Goal: Answer question/provide support: Share knowledge or assist other users

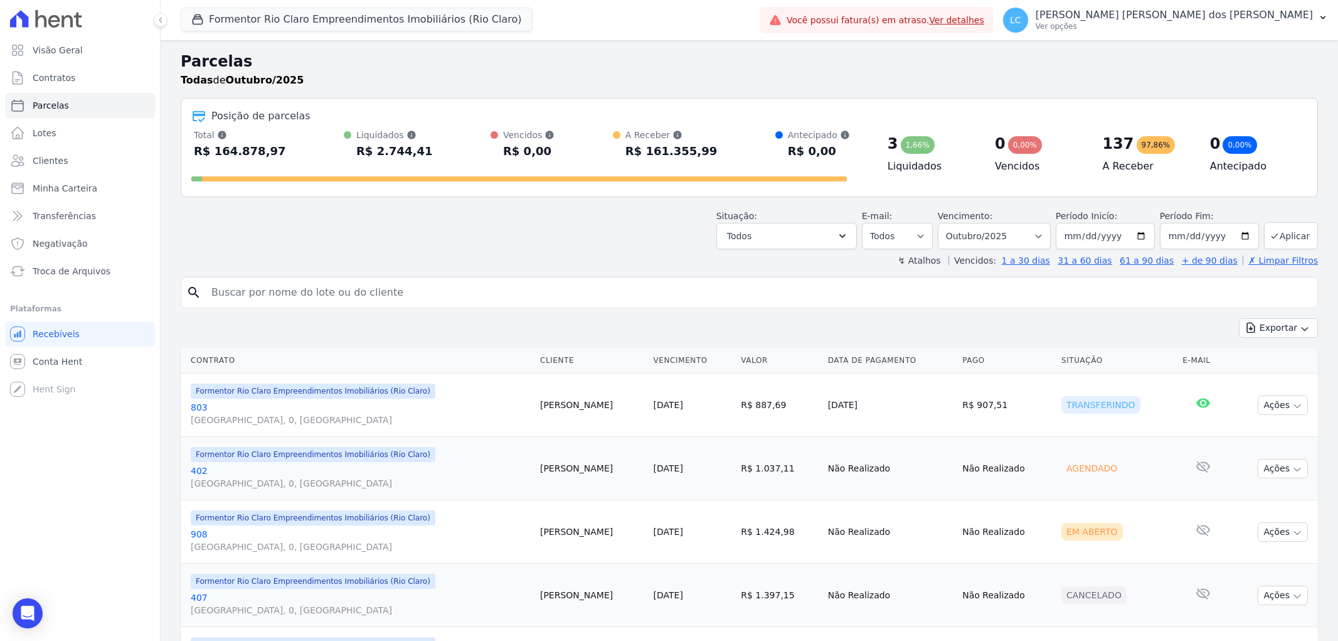
select select
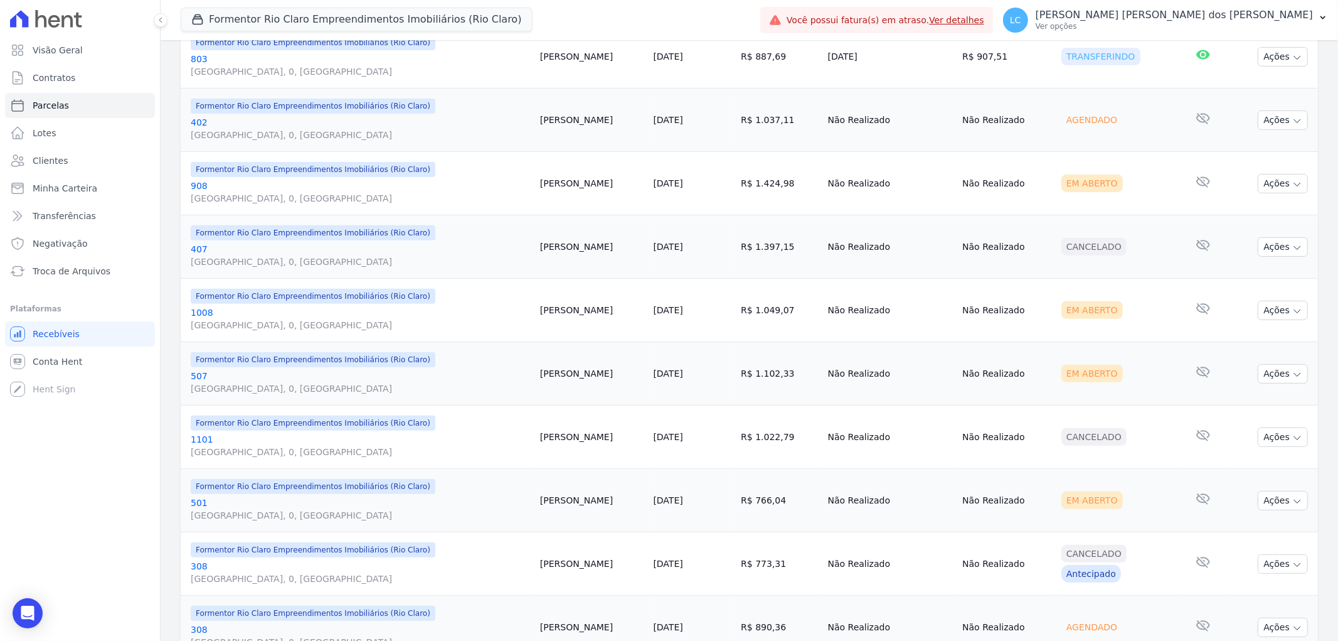
scroll to position [139, 0]
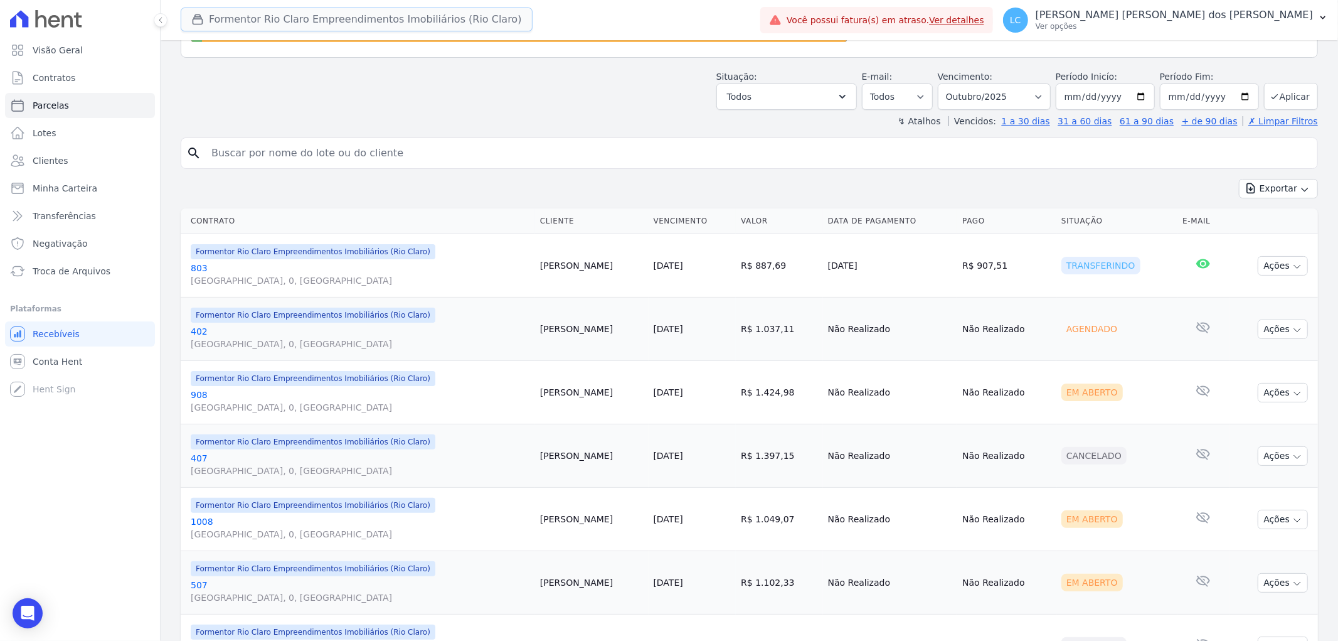
click at [278, 16] on button "Formentor Rio Claro Empreendimentos Imobiliários (Rio Claro)" at bounding box center [357, 20] width 352 height 24
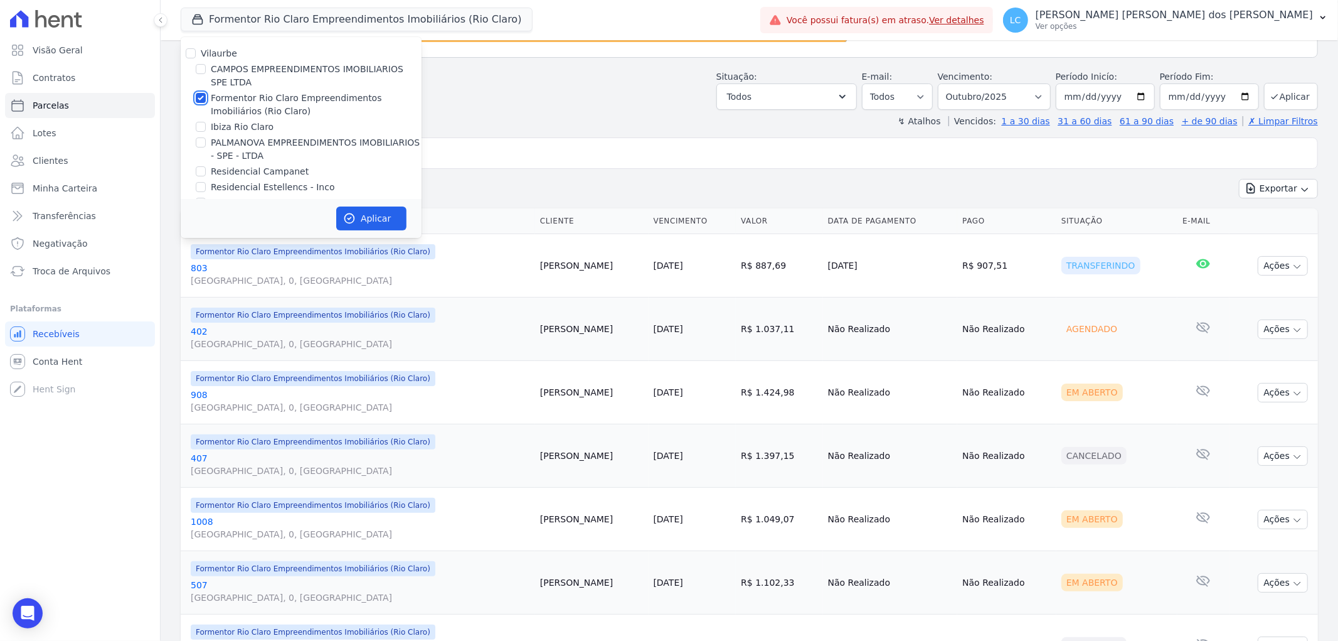
drag, startPoint x: 201, startPoint y: 100, endPoint x: 186, endPoint y: 129, distance: 32.6
click at [201, 100] on input "Formentor Rio Claro Empreendimentos Imobiliários (Rio Claro)" at bounding box center [201, 98] width 10 height 10
checkbox input "false"
click at [201, 129] on input "Ibiza Rio Claro" at bounding box center [201, 127] width 10 height 10
checkbox input "true"
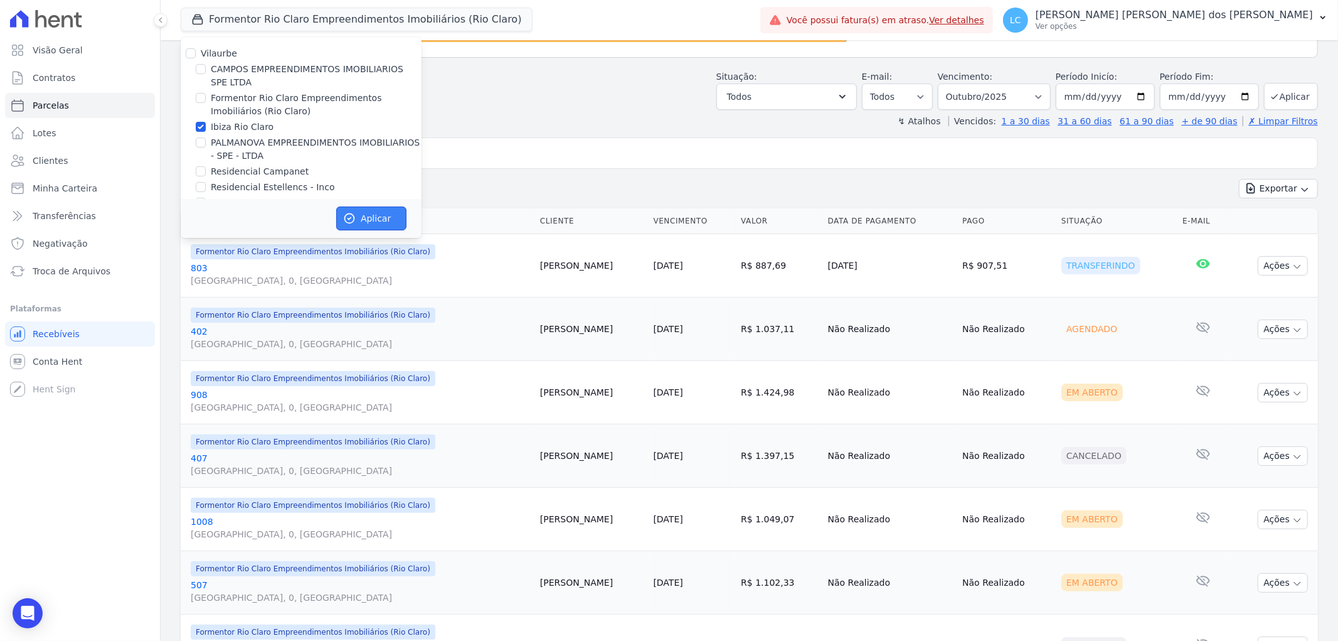
click at [365, 218] on button "Aplicar" at bounding box center [371, 218] width 70 height 24
select select
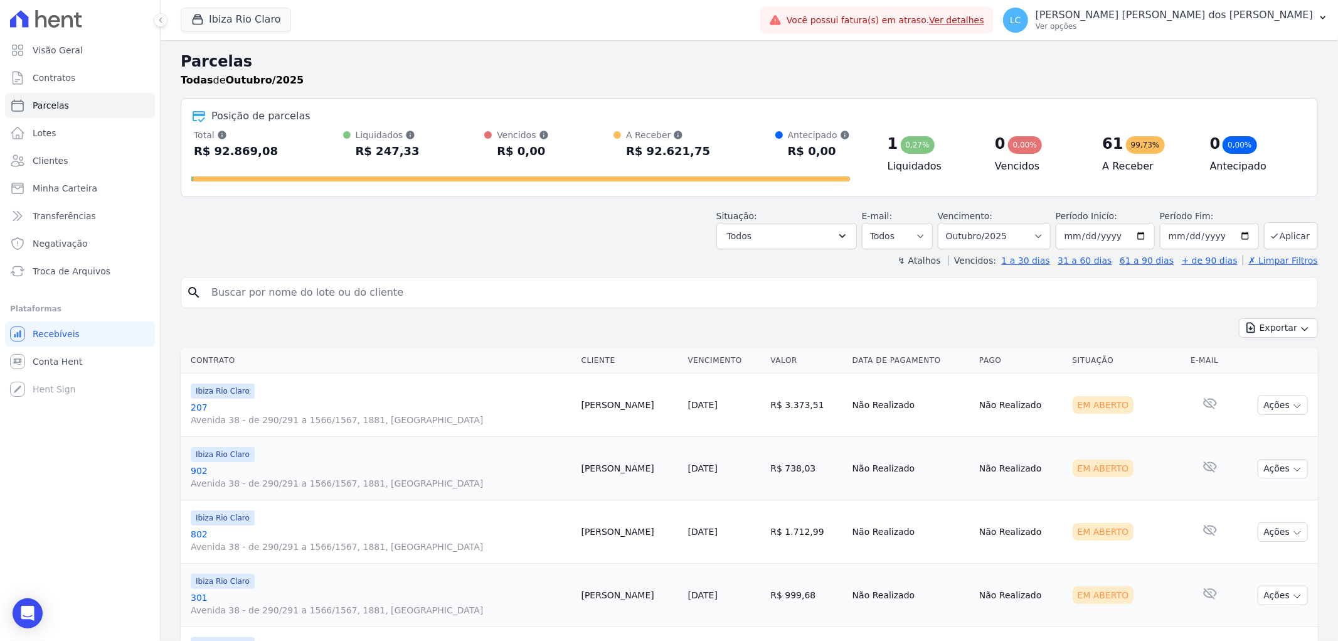
click at [402, 285] on input "search" at bounding box center [758, 292] width 1109 height 25
type input "[PERSON_NAME]"
select select
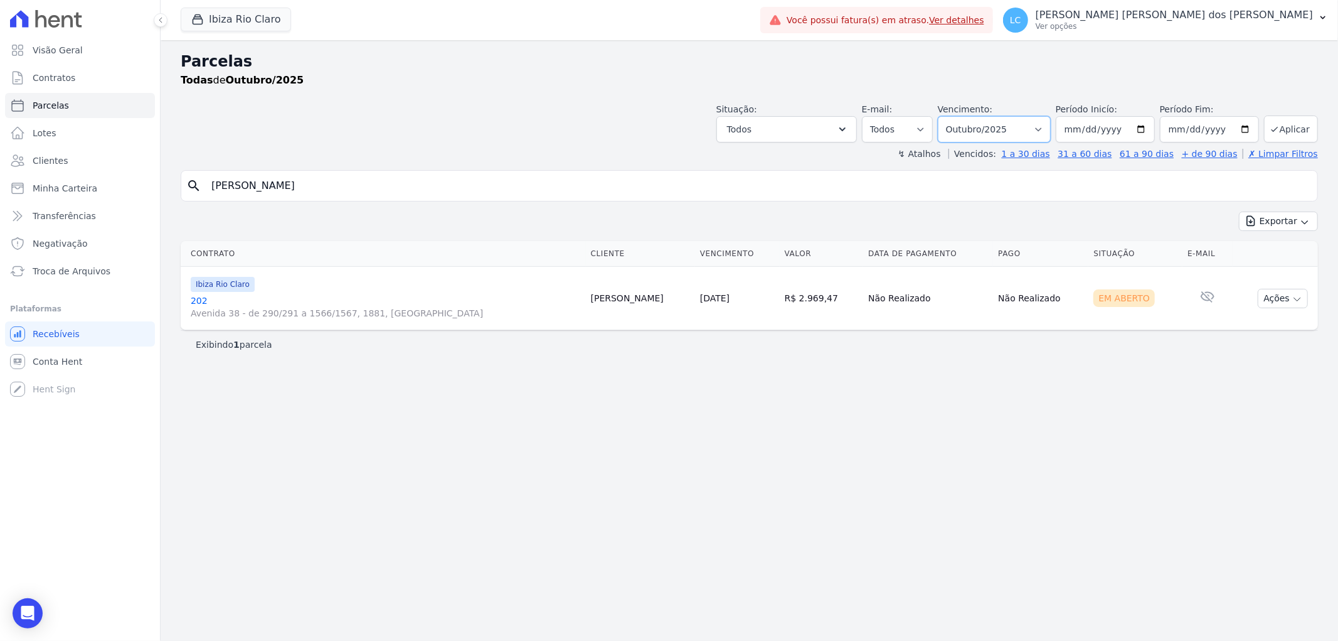
click at [1050, 128] on select "Filtrar por período ──────── Todos os meses Abril/2023 Maio/2023 Junho/2023 Jul…" at bounding box center [994, 129] width 113 height 26
select select "all"
click at [956, 116] on select "Filtrar por período ──────── Todos os meses Abril/2023 Maio/2023 Junho/2023 Jul…" at bounding box center [994, 129] width 113 height 26
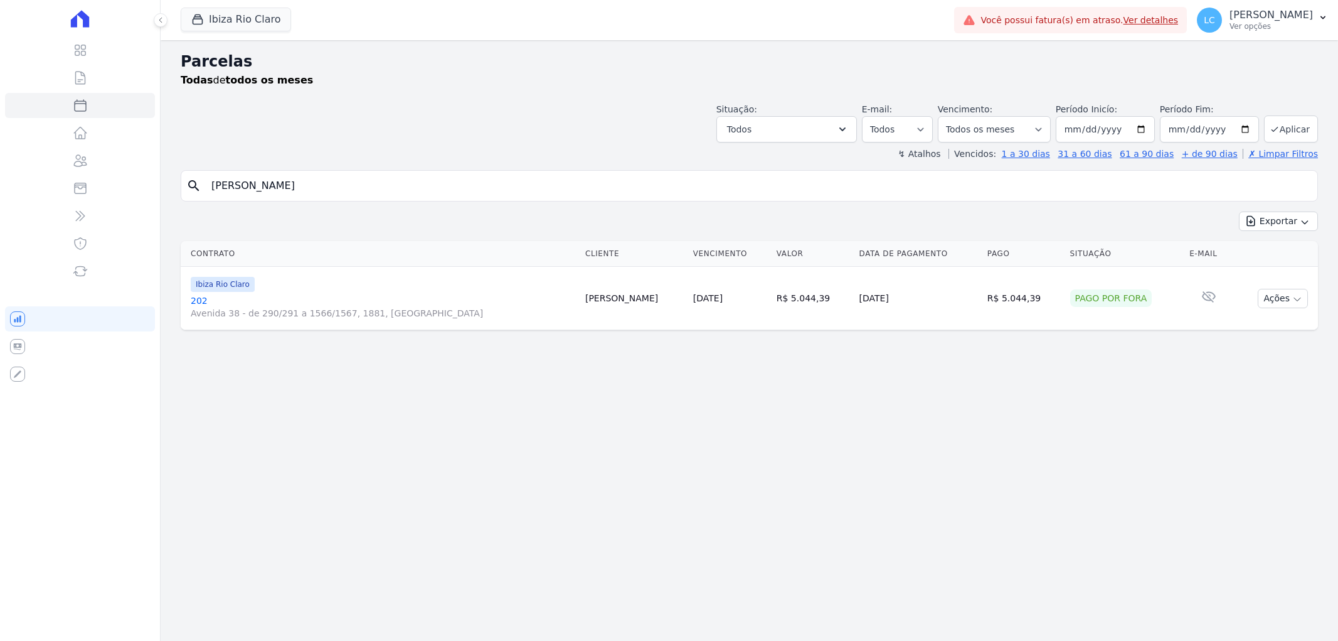
select select
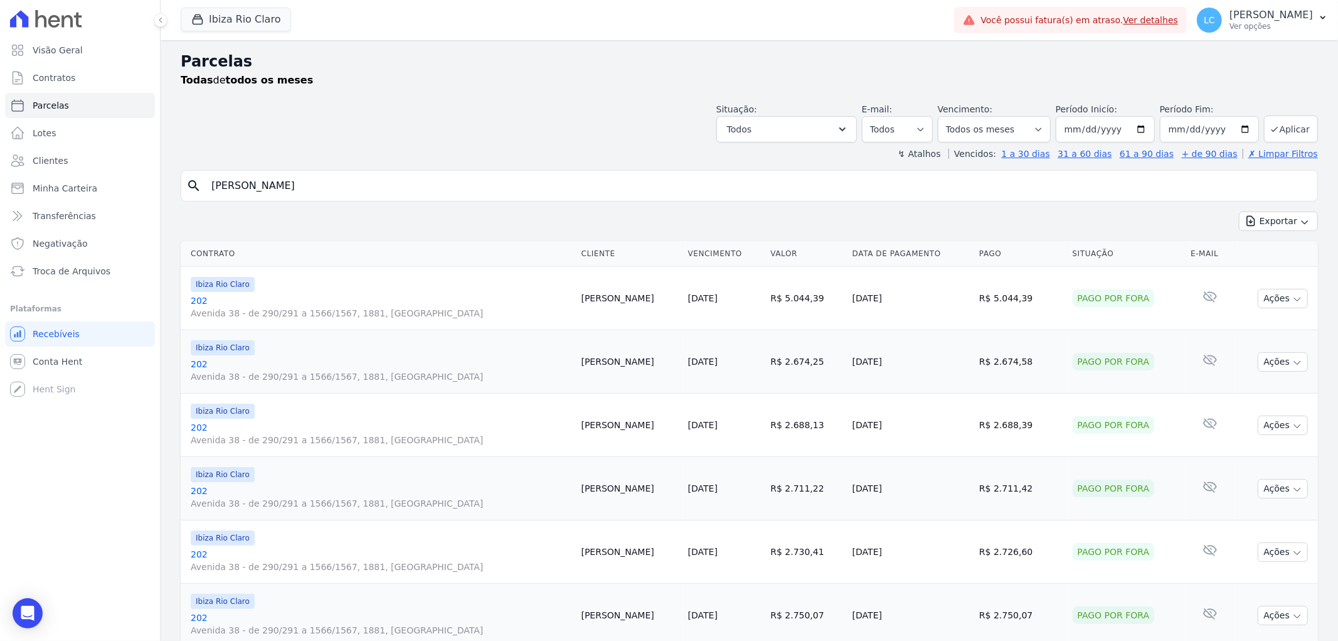
click at [396, 179] on input "[PERSON_NAME]" at bounding box center [758, 185] width 1109 height 25
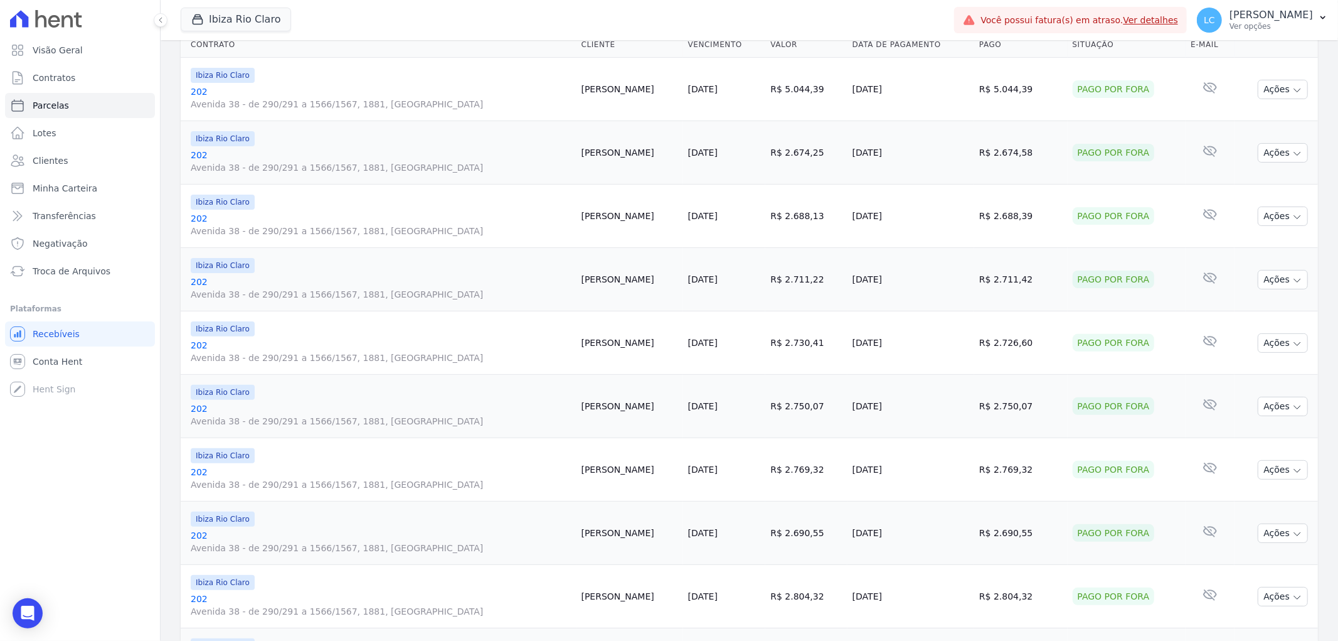
select select
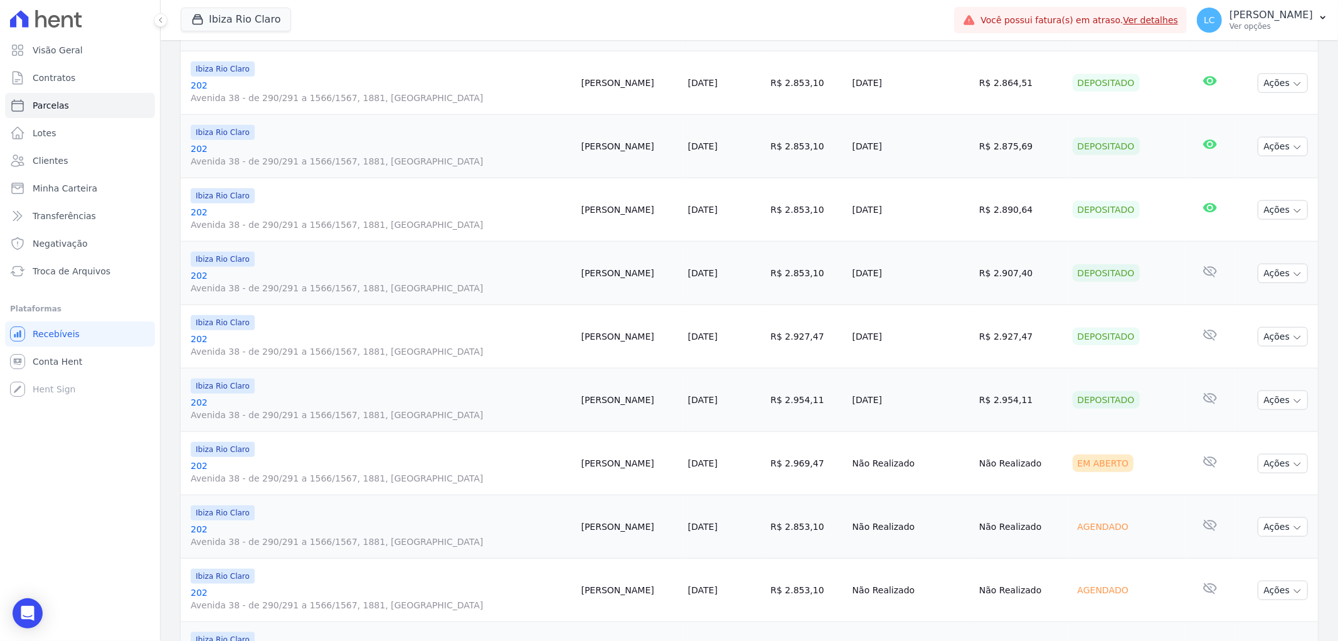
scroll to position [1185, 0]
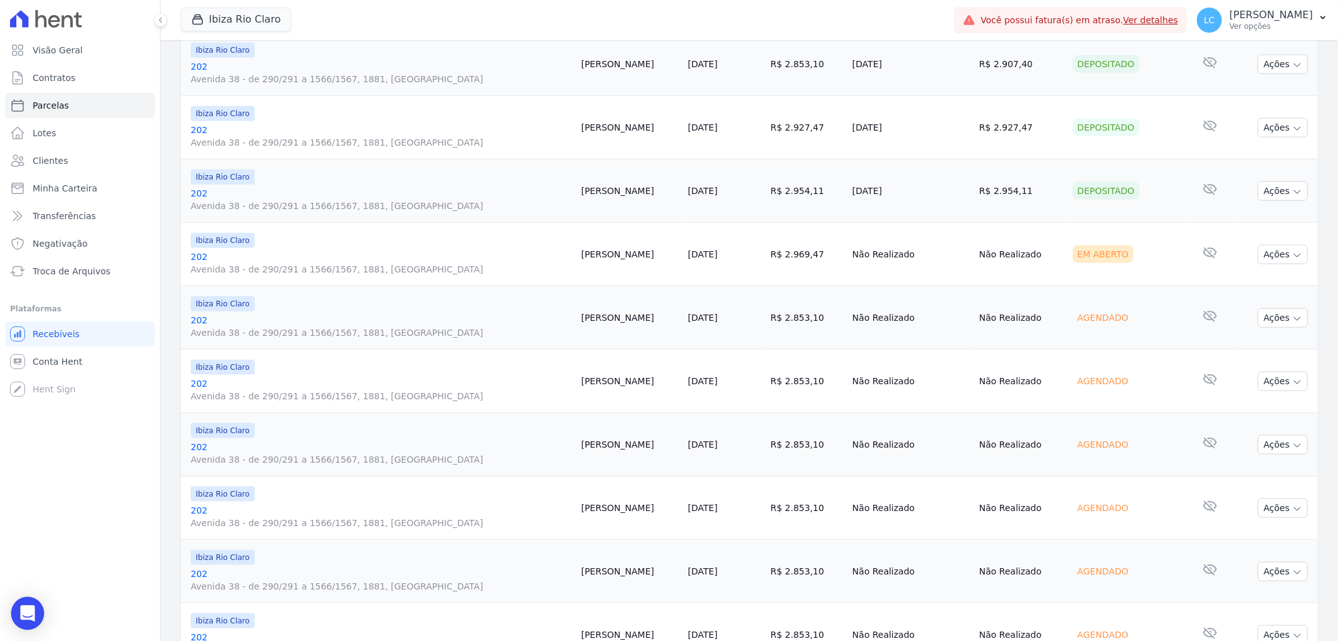
click at [19, 612] on div "Open Intercom Messenger" at bounding box center [27, 613] width 33 height 33
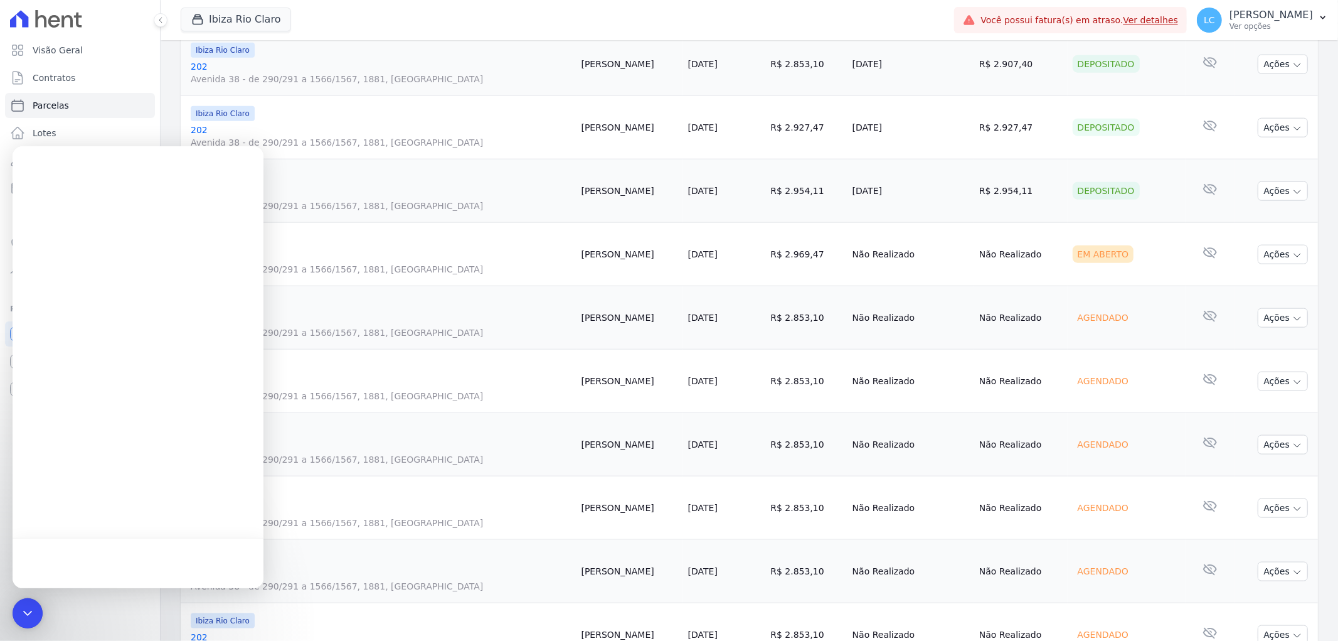
scroll to position [0, 0]
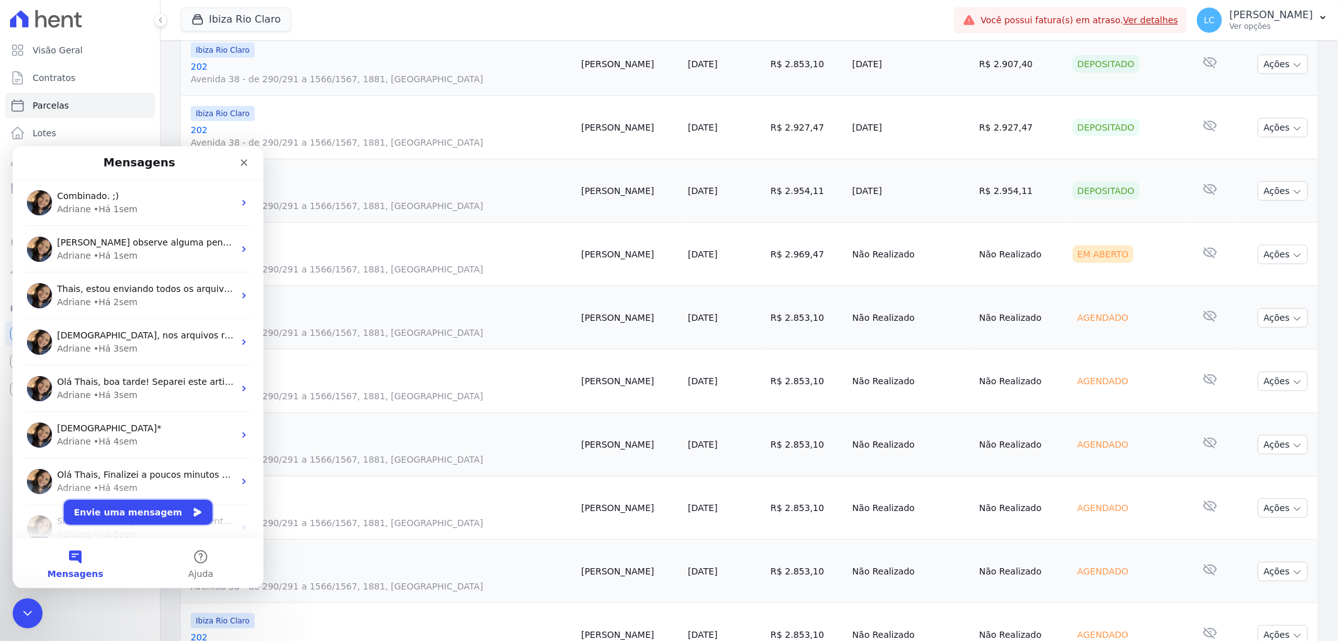
click at [141, 513] on button "Envie uma mensagem" at bounding box center [138, 511] width 149 height 25
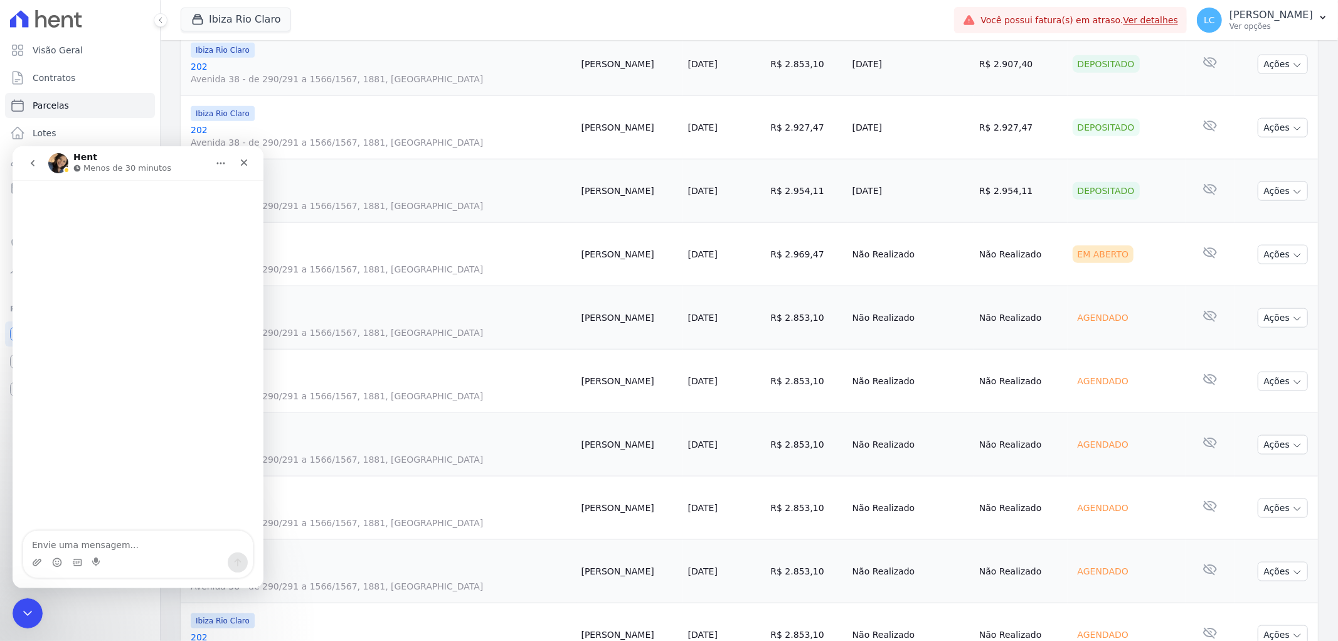
click at [104, 546] on textarea "Envie uma mensagem..." at bounding box center [138, 540] width 230 height 21
type textarea "Oi Adri, bom dia"
type textarea "tudo"
type textarea "tudo em??"
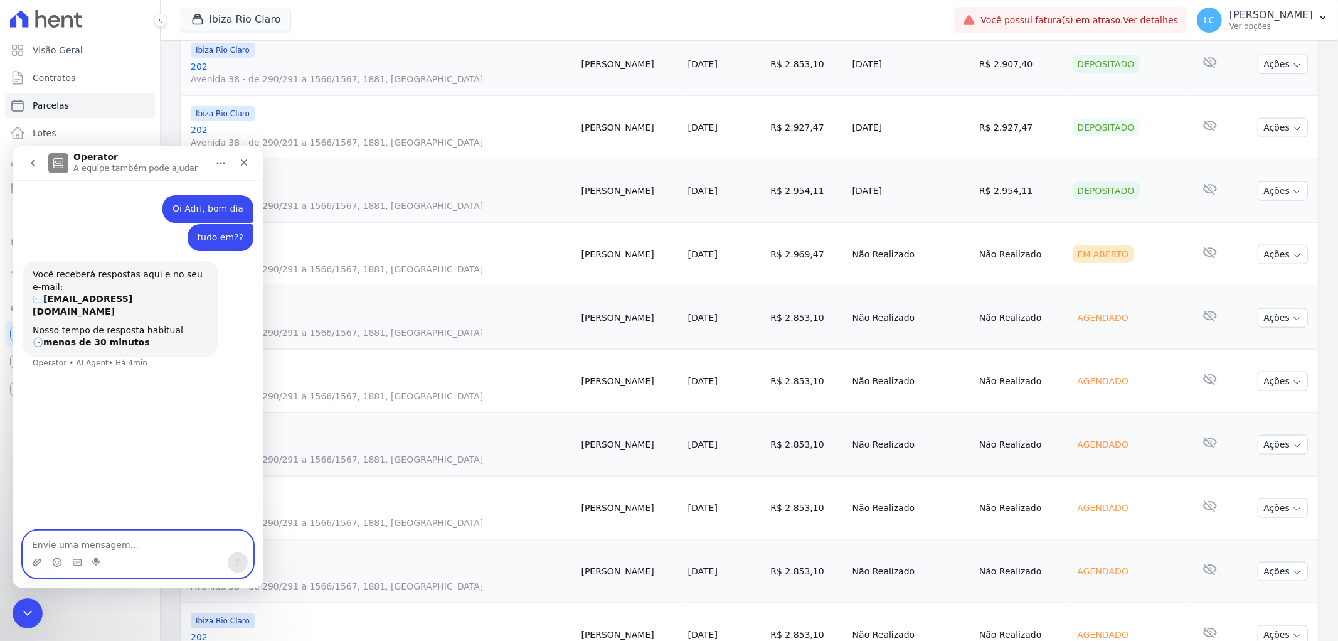
click at [126, 537] on textarea "Envie uma mensagem..." at bounding box center [138, 540] width 230 height 21
type textarea "Você pode verificar para mim se o Caio Dantas do [GEOGRAPHIC_DATA] esta com doi…"
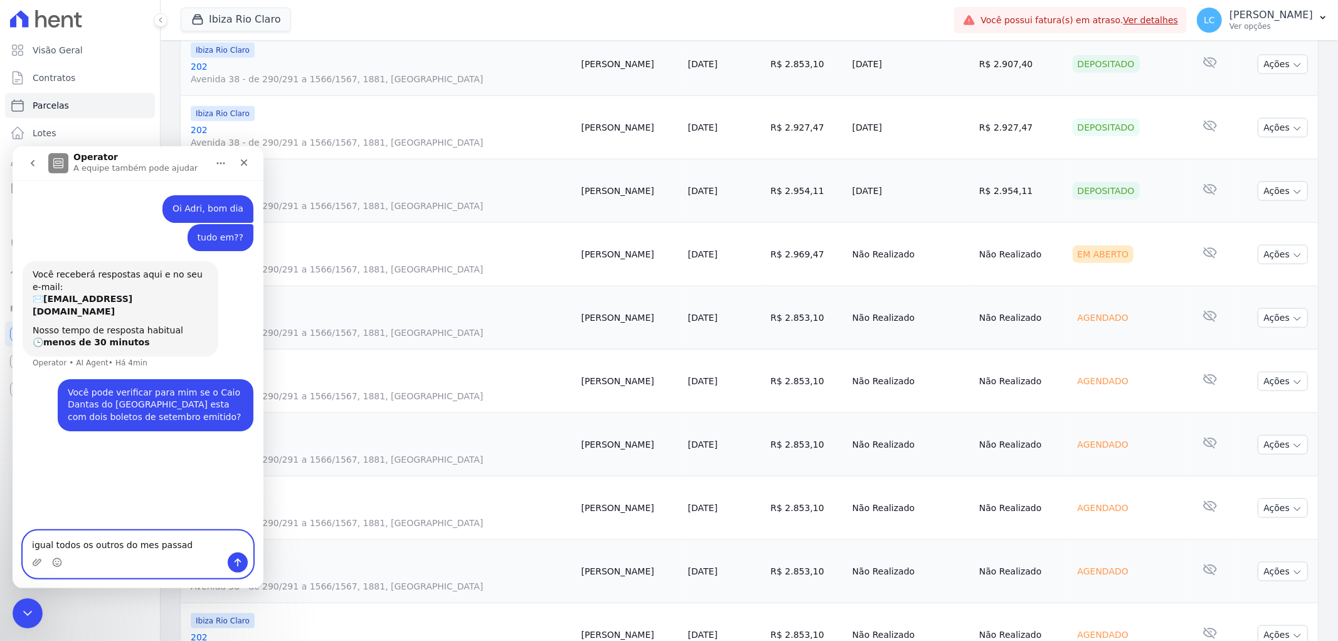
type textarea "igual todos os outros do mes passado"
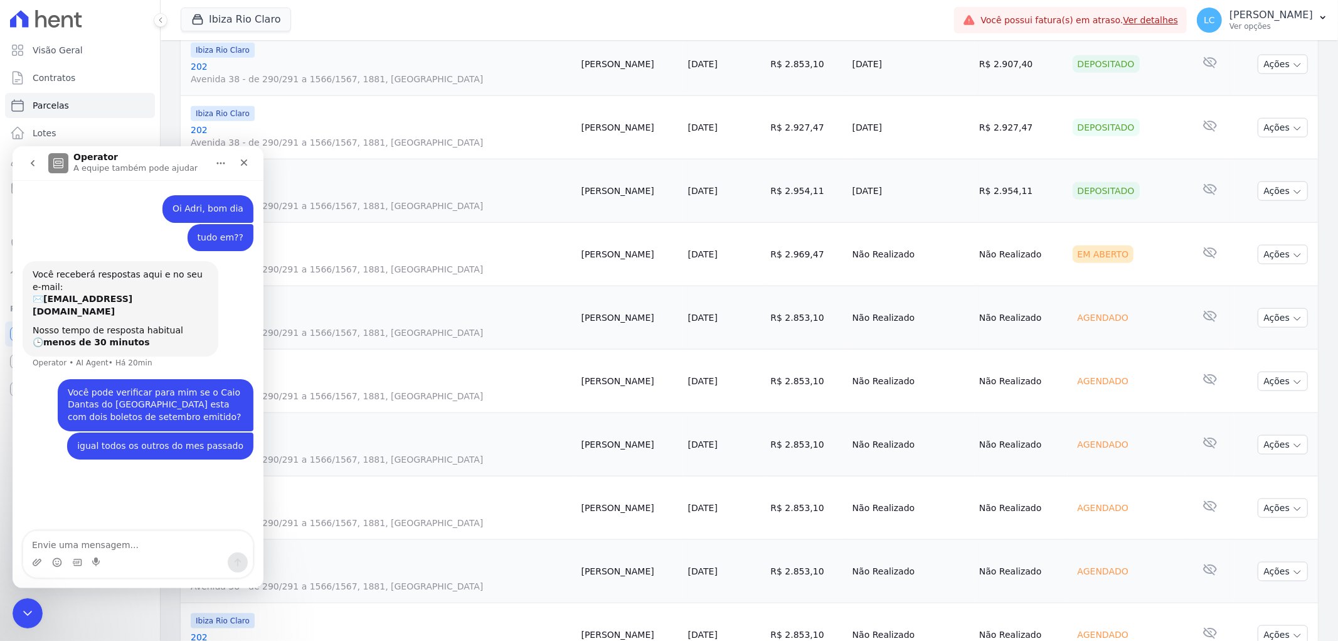
click at [415, 331] on span "Avenida 38 - de 290/291 a 1566/1567, 1881, [GEOGRAPHIC_DATA]" at bounding box center [381, 332] width 381 height 13
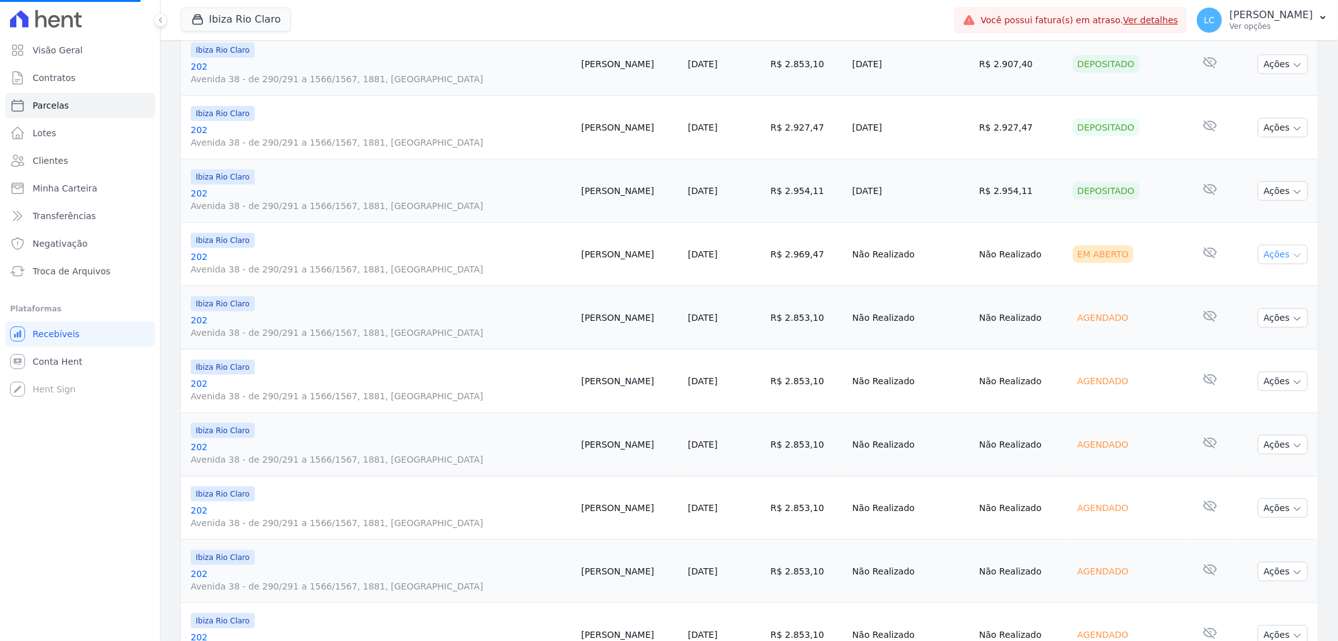
click at [1258, 261] on button "Ações" at bounding box center [1283, 254] width 50 height 19
click at [1274, 287] on link "Ver boleto" at bounding box center [1278, 283] width 120 height 23
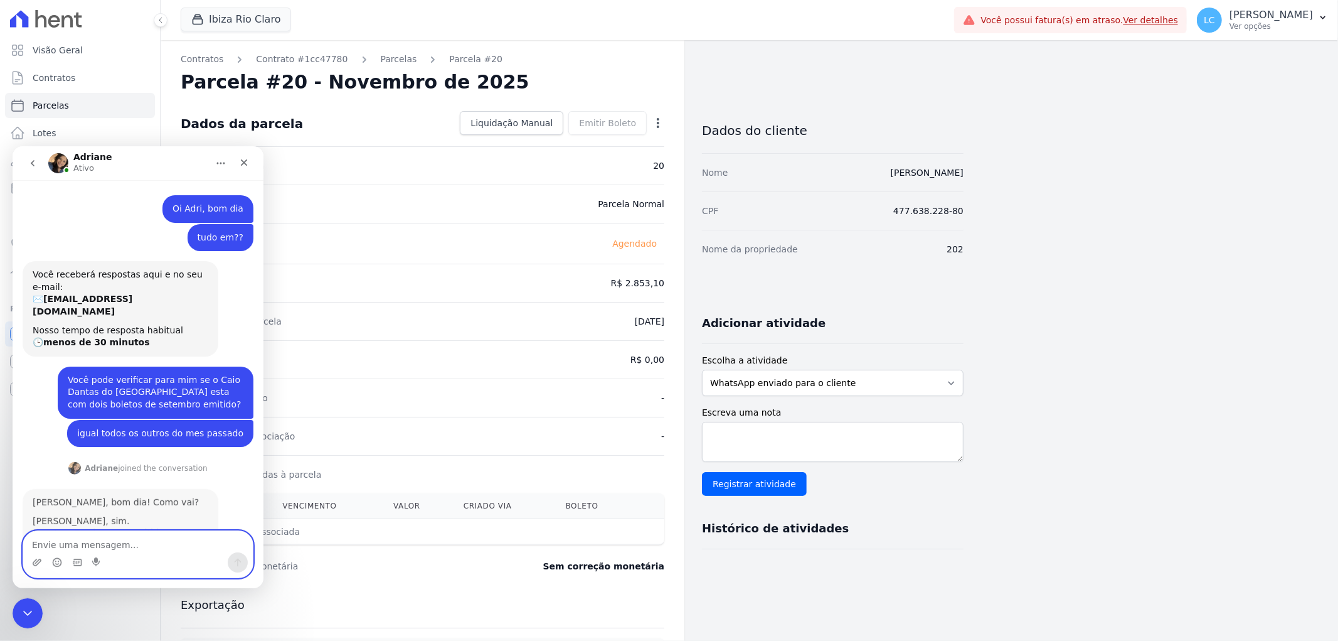
scroll to position [83, 0]
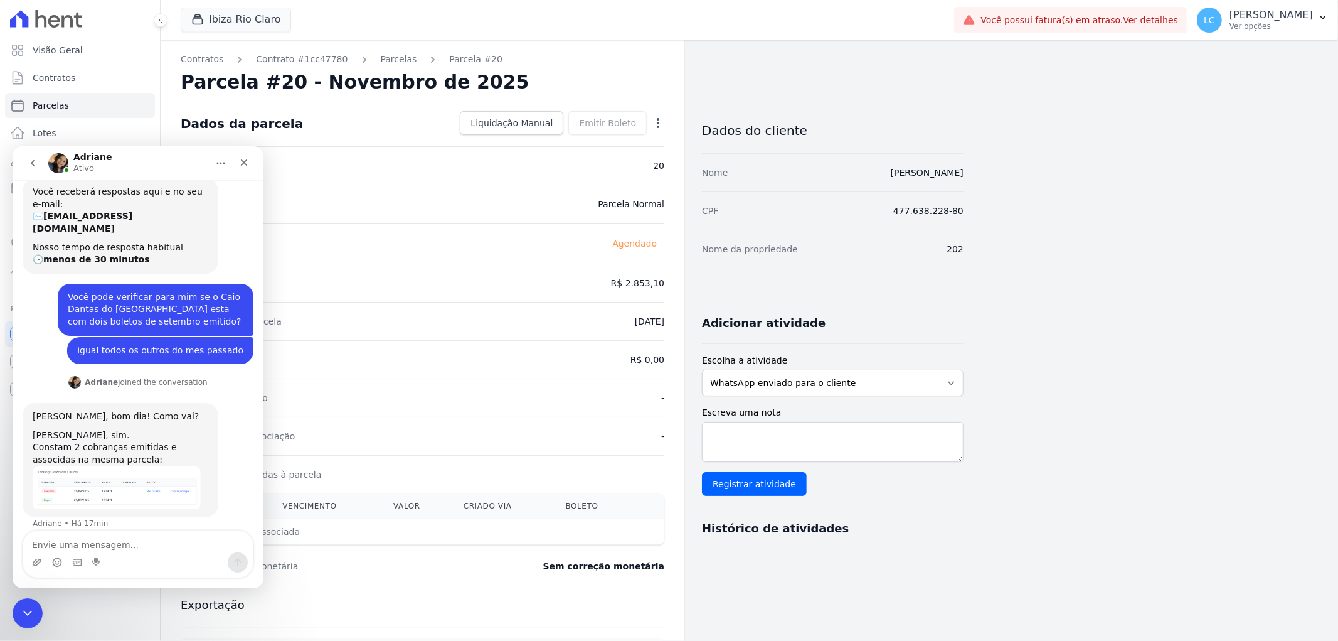
click at [121, 476] on img "Adriane diz…" at bounding box center [117, 487] width 168 height 43
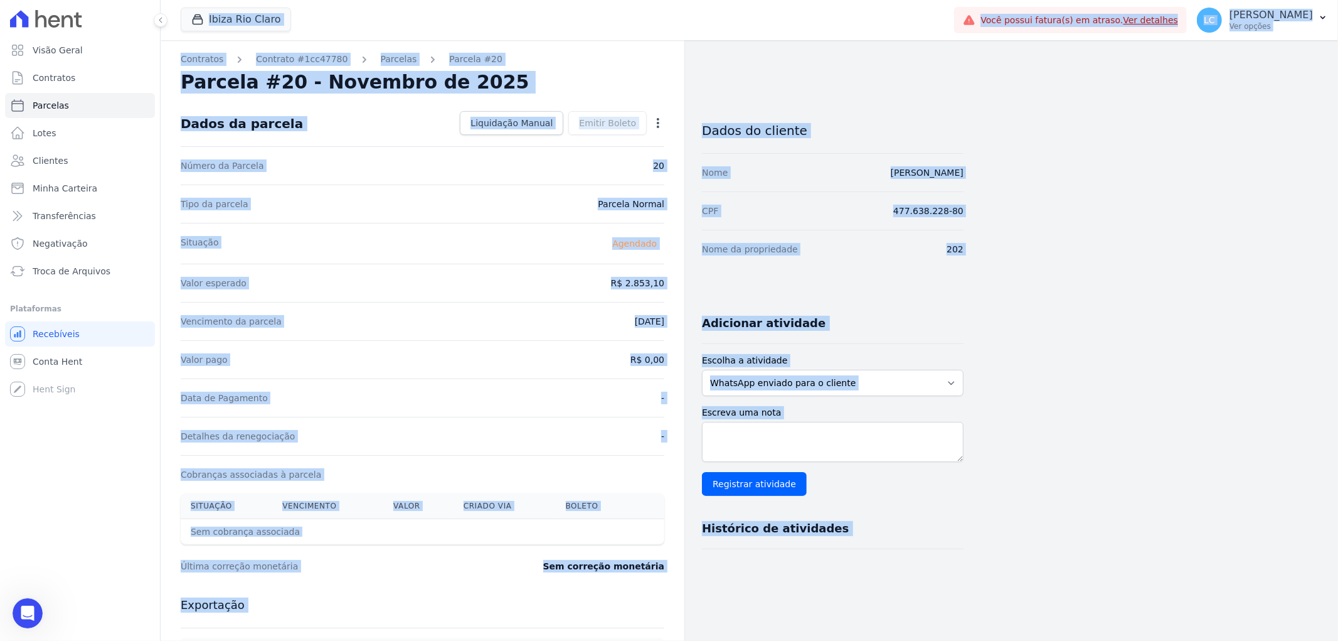
click at [32, 591] on div "Visão Geral Contratos [GEOGRAPHIC_DATA] Lotes Clientes Minha Carteira Transferê…" at bounding box center [80, 320] width 160 height 641
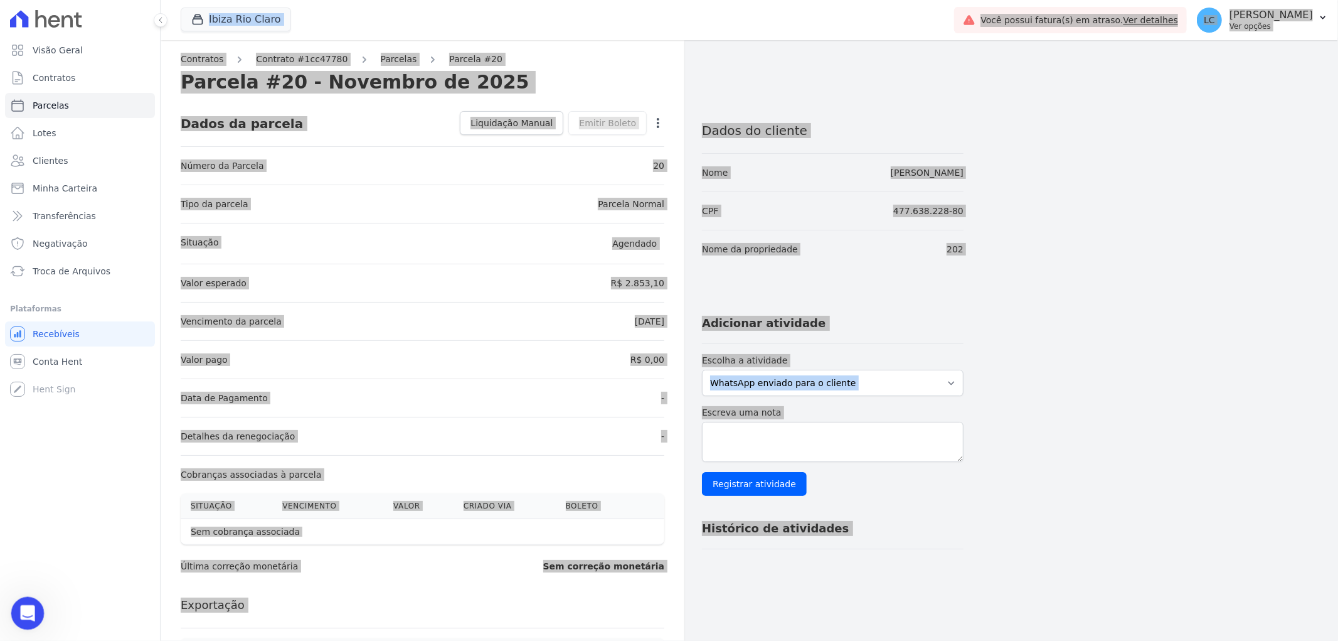
click at [24, 615] on icon "Abertura do Messenger da Intercom" at bounding box center [26, 611] width 21 height 21
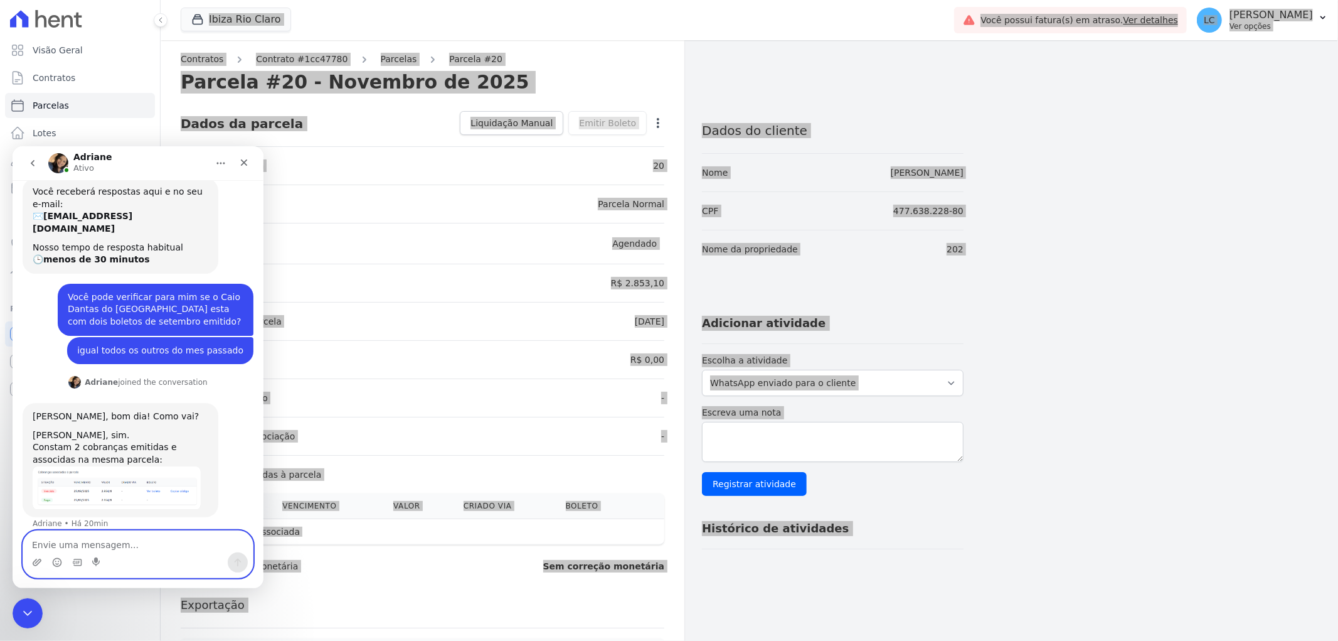
click at [88, 539] on textarea "Envie uma mensagem..." at bounding box center [138, 540] width 230 height 21
type textarea "ai pra mim não aparece essas parcelas duplicadas"
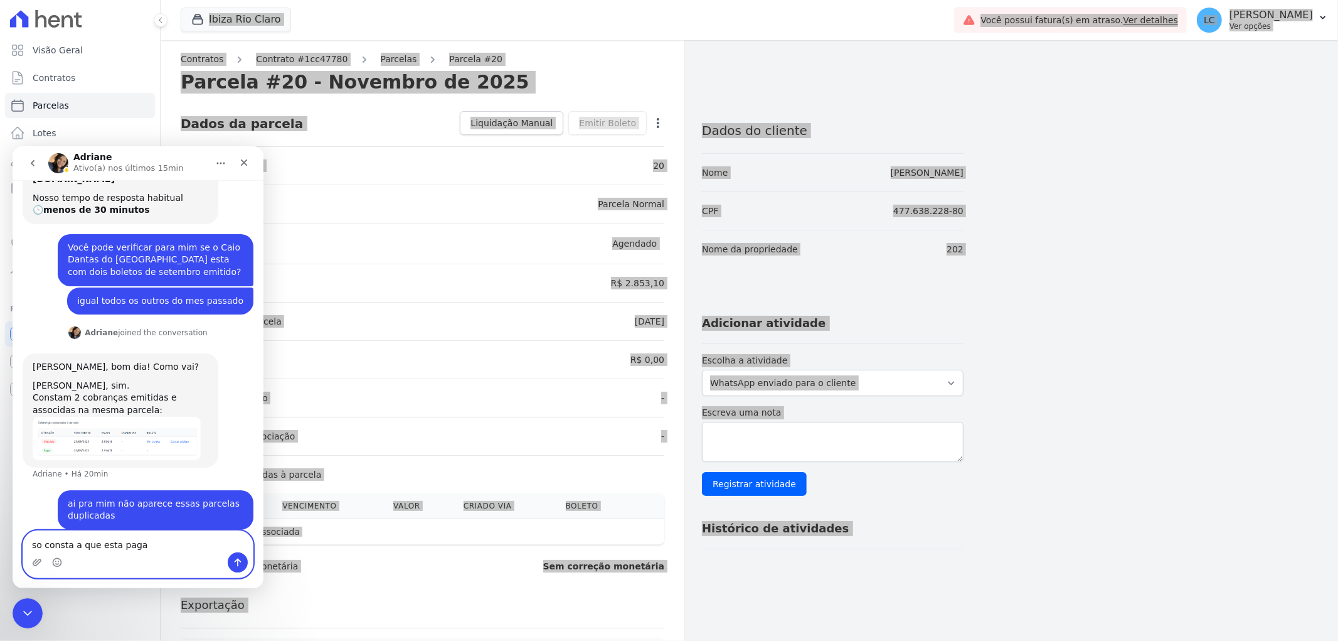
type textarea "so consta a que esta paga"
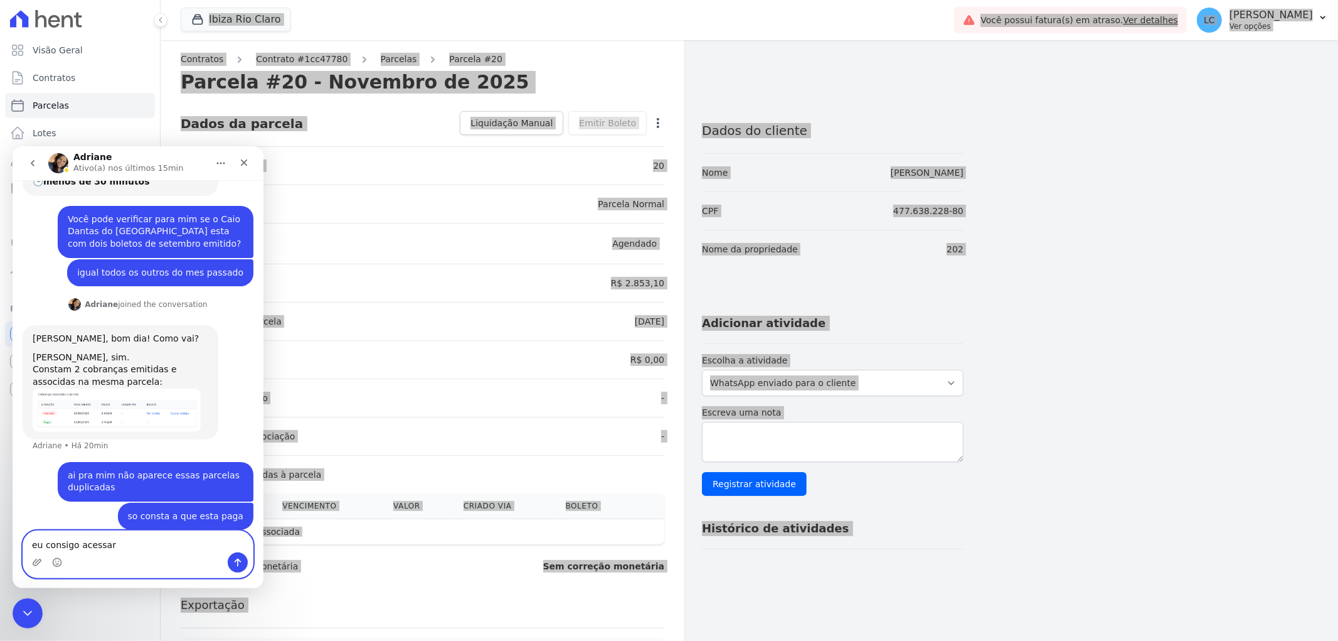
type textarea "eu consigo acessar?"
